Goal: Task Accomplishment & Management: Use online tool/utility

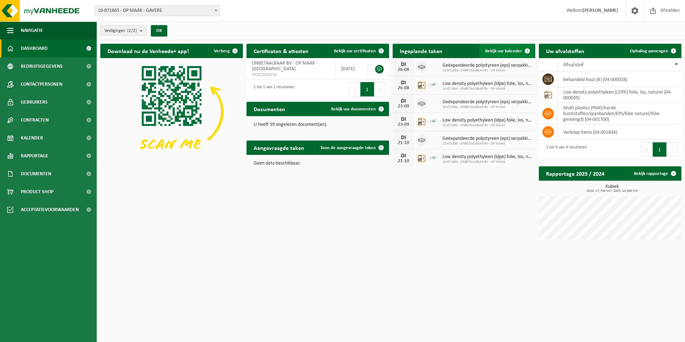
click at [513, 51] on span "Bekijk uw kalender" at bounding box center [503, 51] width 37 height 5
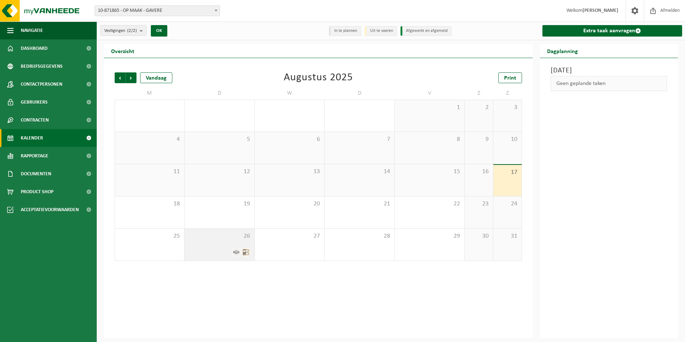
click at [235, 239] on span "26" at bounding box center [219, 236] width 62 height 8
click at [283, 176] on div "13" at bounding box center [290, 180] width 70 height 32
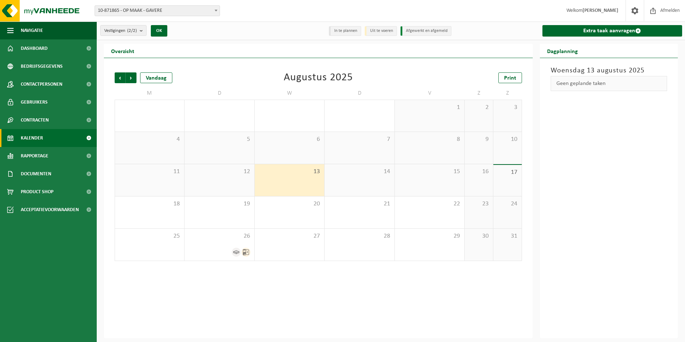
drag, startPoint x: 357, startPoint y: 176, endPoint x: 365, endPoint y: 176, distance: 8.6
click at [360, 176] on div "14" at bounding box center [360, 180] width 70 height 32
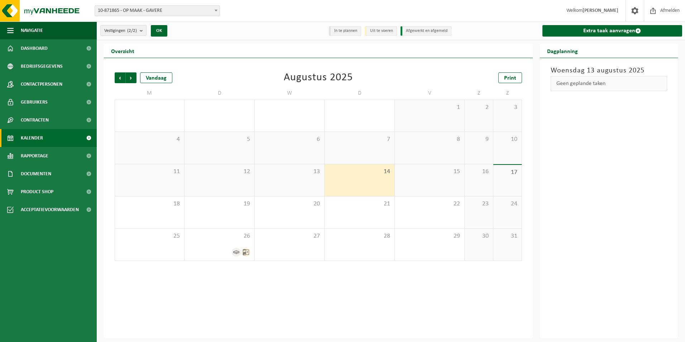
drag, startPoint x: 426, startPoint y: 176, endPoint x: 432, endPoint y: 176, distance: 6.8
click at [430, 176] on div "15" at bounding box center [430, 180] width 70 height 32
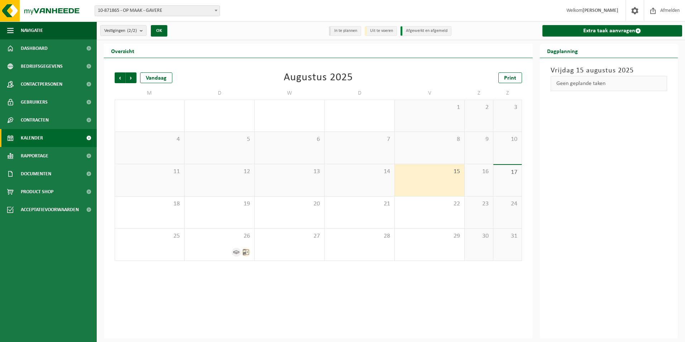
click at [472, 176] on div "16" at bounding box center [479, 180] width 28 height 32
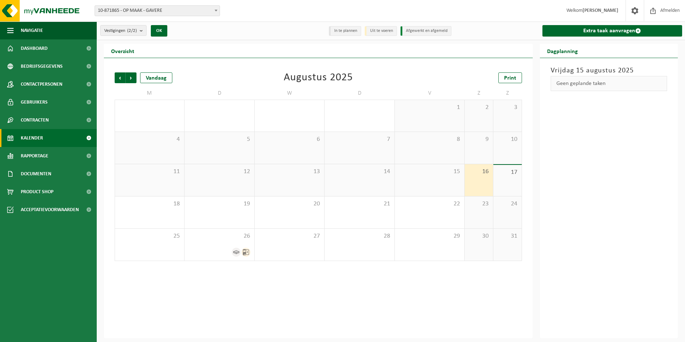
click at [503, 176] on div "17" at bounding box center [507, 180] width 28 height 31
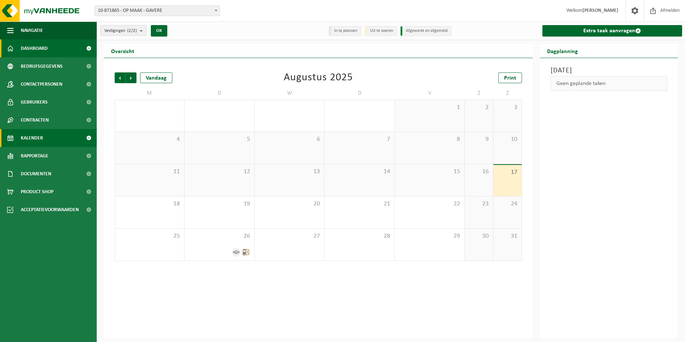
click at [34, 50] on span "Dashboard" at bounding box center [34, 48] width 27 height 18
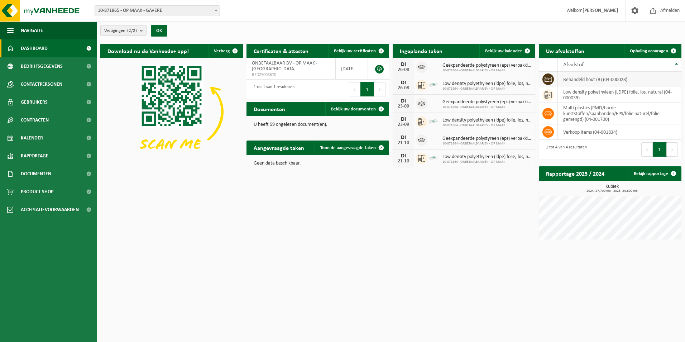
click at [599, 81] on td "behandeld hout (B) (04-000028)" at bounding box center [620, 79] width 124 height 15
click at [528, 53] on span at bounding box center [527, 51] width 14 height 14
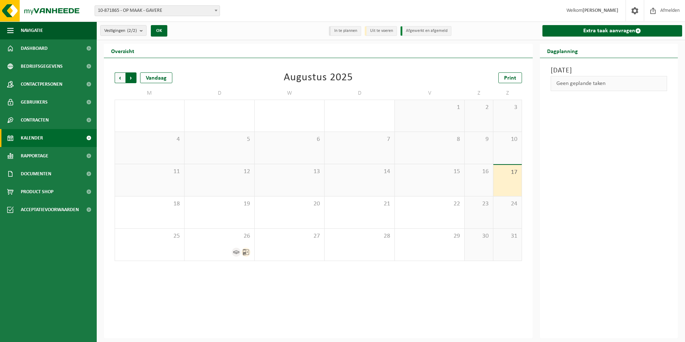
click at [118, 74] on span "Vorige" at bounding box center [120, 77] width 11 height 11
click at [301, 184] on div "1" at bounding box center [289, 187] width 62 height 9
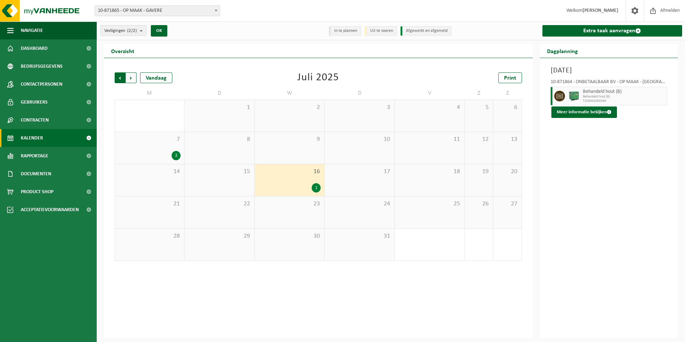
click at [131, 76] on span "Volgende" at bounding box center [131, 77] width 11 height 11
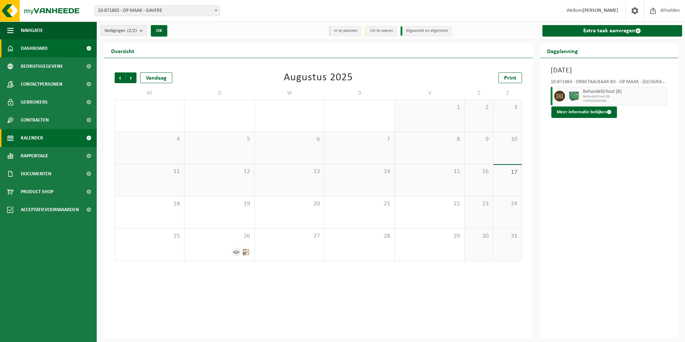
click at [46, 46] on span "Dashboard" at bounding box center [34, 48] width 27 height 18
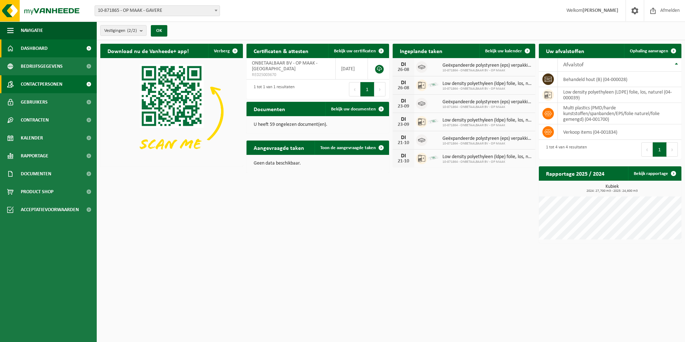
click at [48, 81] on span "Contactpersonen" at bounding box center [42, 84] width 42 height 18
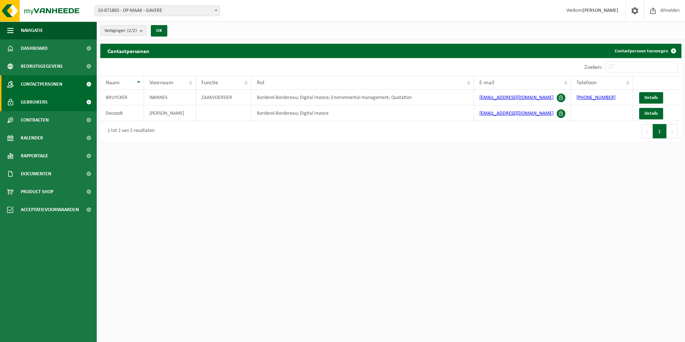
click at [68, 104] on link "Gebruikers" at bounding box center [48, 102] width 97 height 18
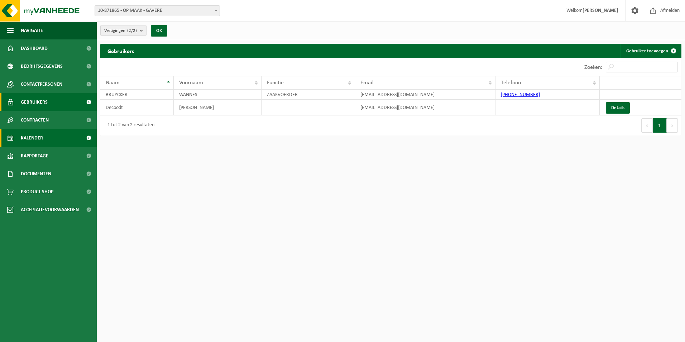
click at [48, 138] on link "Kalender" at bounding box center [48, 138] width 97 height 18
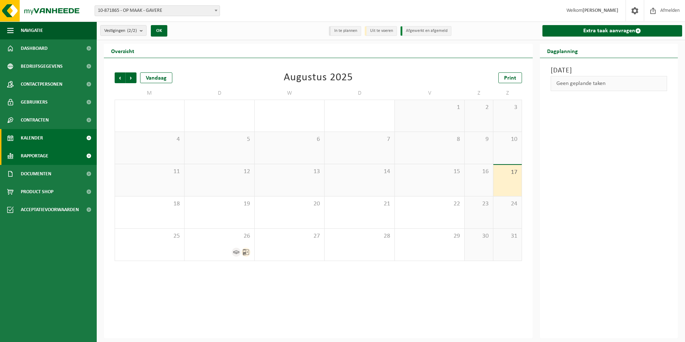
click at [59, 159] on link "Rapportage" at bounding box center [48, 156] width 97 height 18
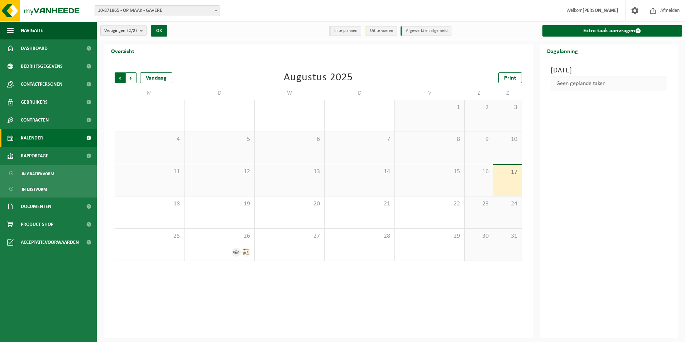
click at [133, 79] on span "Volgende" at bounding box center [131, 77] width 11 height 11
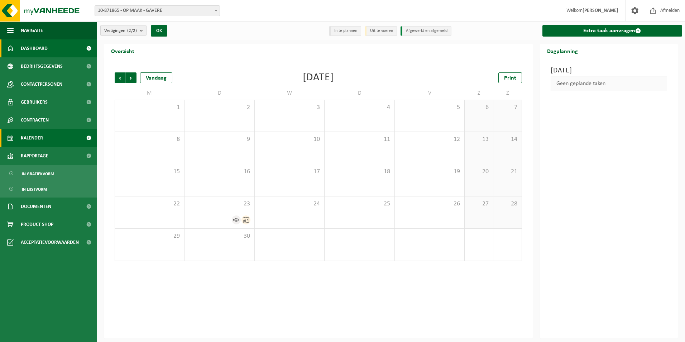
click at [67, 47] on link "Dashboard" at bounding box center [48, 48] width 97 height 18
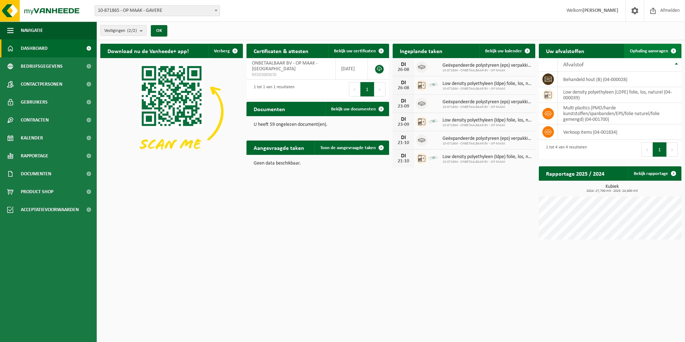
click at [651, 53] on span "Ophaling aanvragen" at bounding box center [649, 51] width 38 height 5
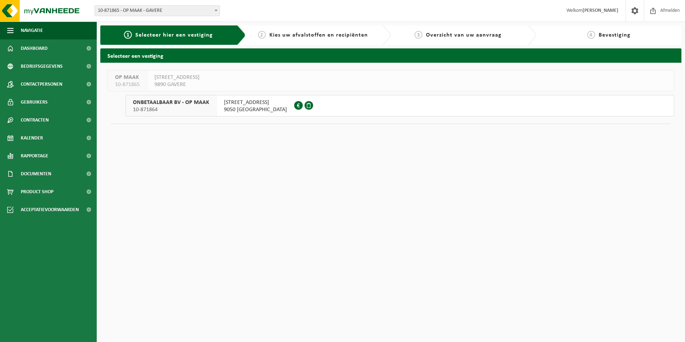
click at [256, 106] on span "9050 LEDEBERG" at bounding box center [255, 109] width 63 height 7
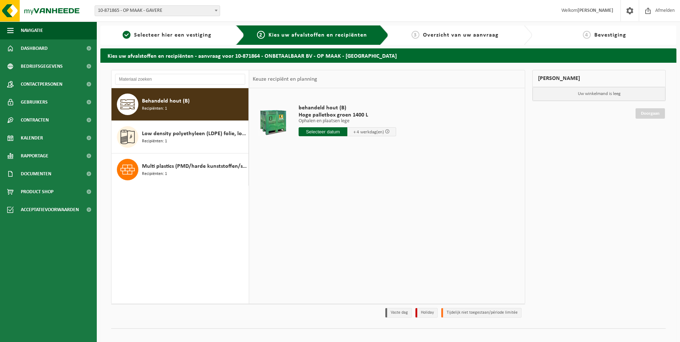
click at [329, 132] on input "text" at bounding box center [322, 131] width 49 height 9
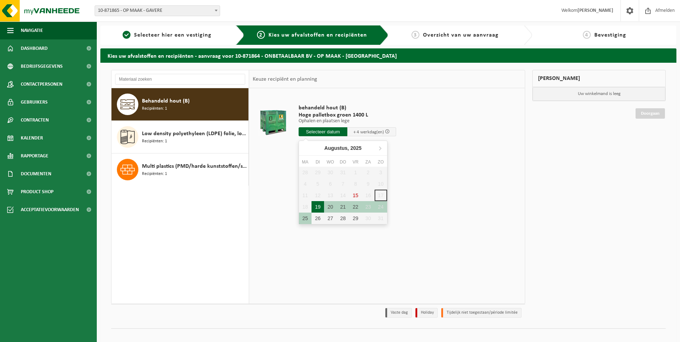
click at [320, 207] on div "19" at bounding box center [317, 206] width 13 height 11
type input "Van [DATE]"
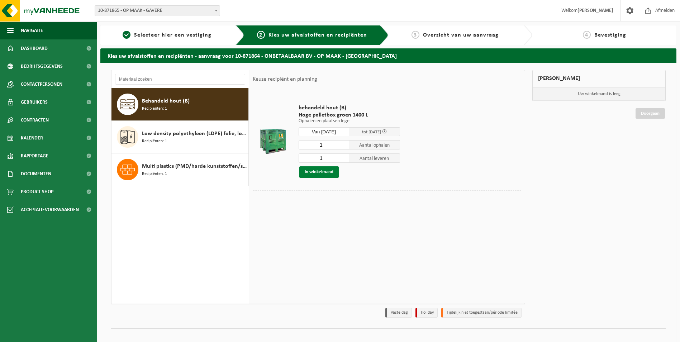
click at [321, 174] on button "In winkelmand" at bounding box center [318, 171] width 39 height 11
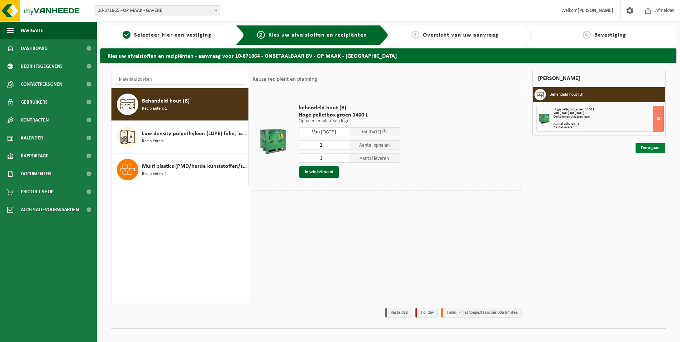
click at [656, 149] on link "Doorgaan" at bounding box center [649, 148] width 29 height 10
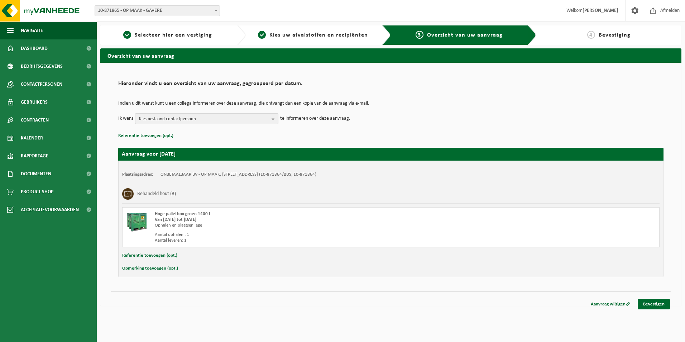
click at [275, 119] on b "button" at bounding box center [275, 119] width 6 height 10
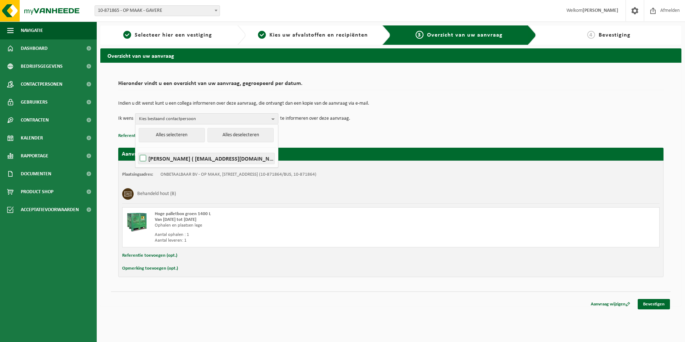
click at [212, 159] on label "Ellen Decoodt ( ellen@onbetaalbaar.com )" at bounding box center [206, 158] width 136 height 11
click at [137, 149] on input "Ellen Decoodt ( ellen@onbetaalbaar.com )" at bounding box center [137, 149] width 0 height 0
checkbox input "true"
click at [427, 133] on p "Referentie toevoegen (opt.)" at bounding box center [390, 135] width 545 height 9
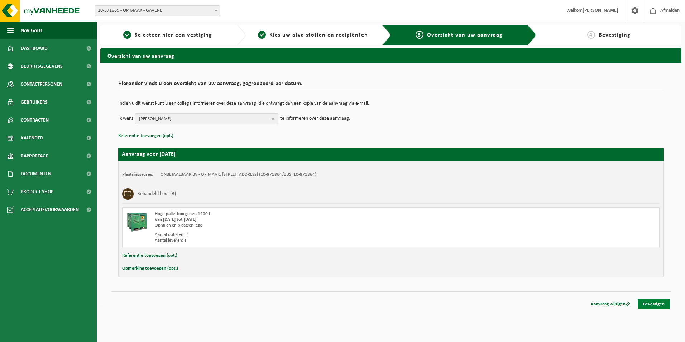
click at [656, 303] on link "Bevestigen" at bounding box center [654, 304] width 32 height 10
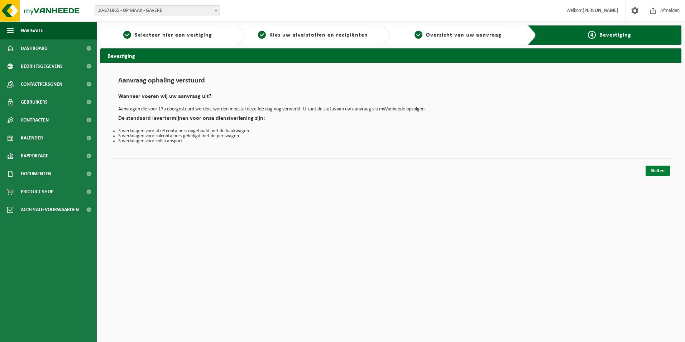
click at [658, 172] on link "Sluiten" at bounding box center [658, 171] width 24 height 10
